Goal: Find specific page/section: Find specific page/section

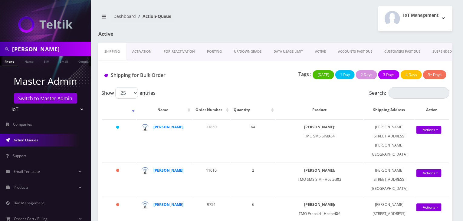
drag, startPoint x: 59, startPoint y: 48, endPoint x: 0, endPoint y: 56, distance: 59.9
click at [0, 56] on div "[PERSON_NAME]" at bounding box center [45, 49] width 91 height 15
type input "komail"
click at [27, 59] on link "Name" at bounding box center [29, 61] width 15 height 10
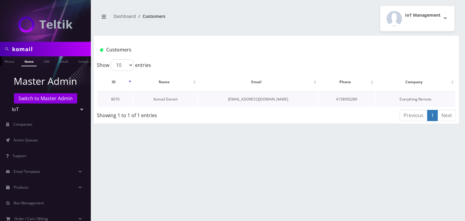
click at [168, 98] on link "Komail Danish" at bounding box center [166, 99] width 24 height 5
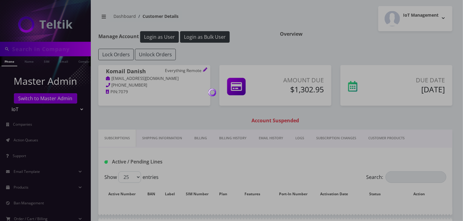
type input "komail"
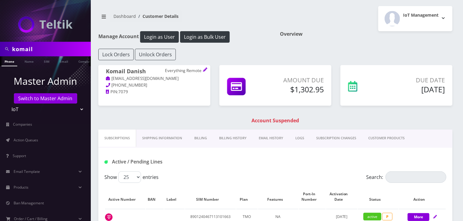
click at [224, 136] on link "Billing History" at bounding box center [233, 138] width 40 height 17
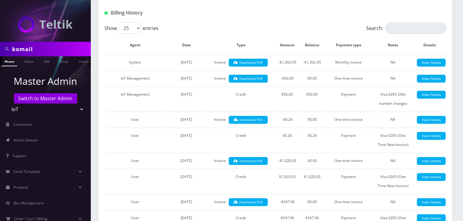
scroll to position [151, 0]
